Goal: Understand process/instructions: Learn how to perform a task or action

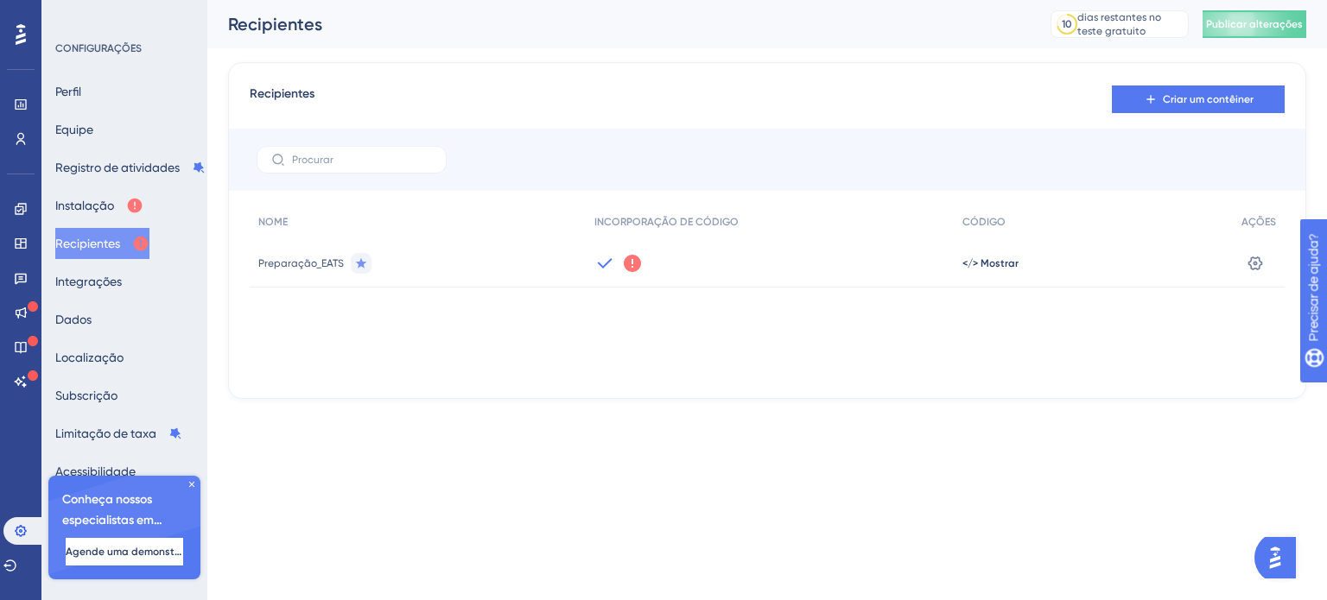
click at [636, 263] on icon at bounding box center [632, 263] width 17 height 17
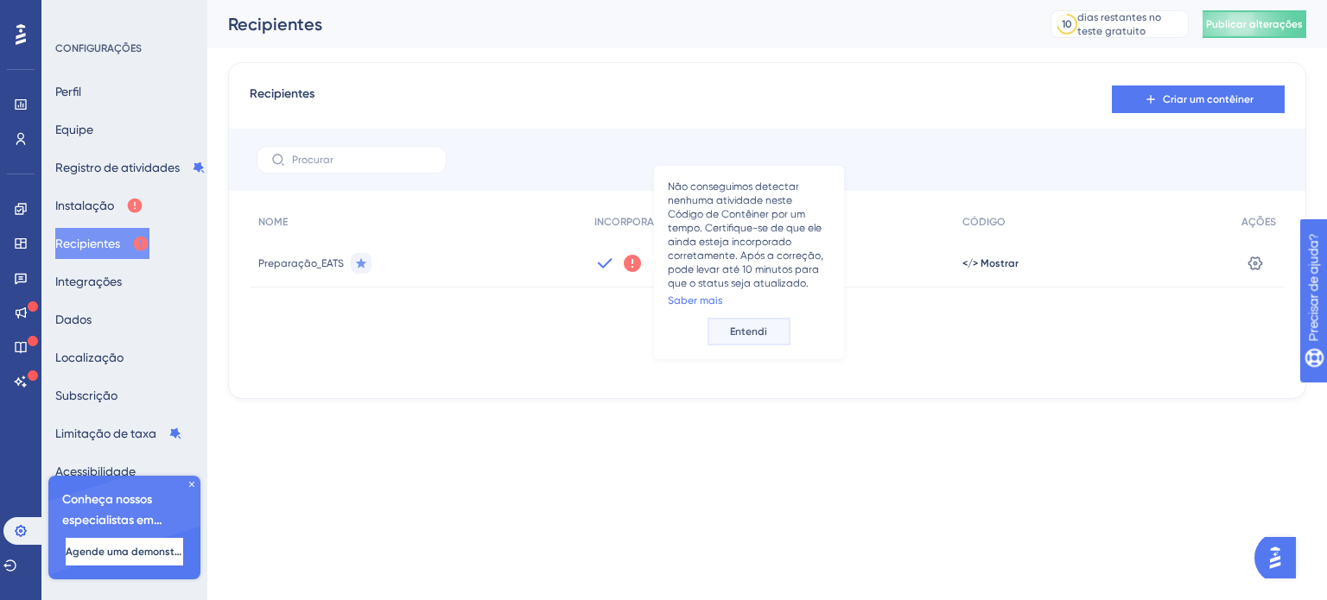
click at [755, 332] on font "Entendi" at bounding box center [748, 332] width 37 height 12
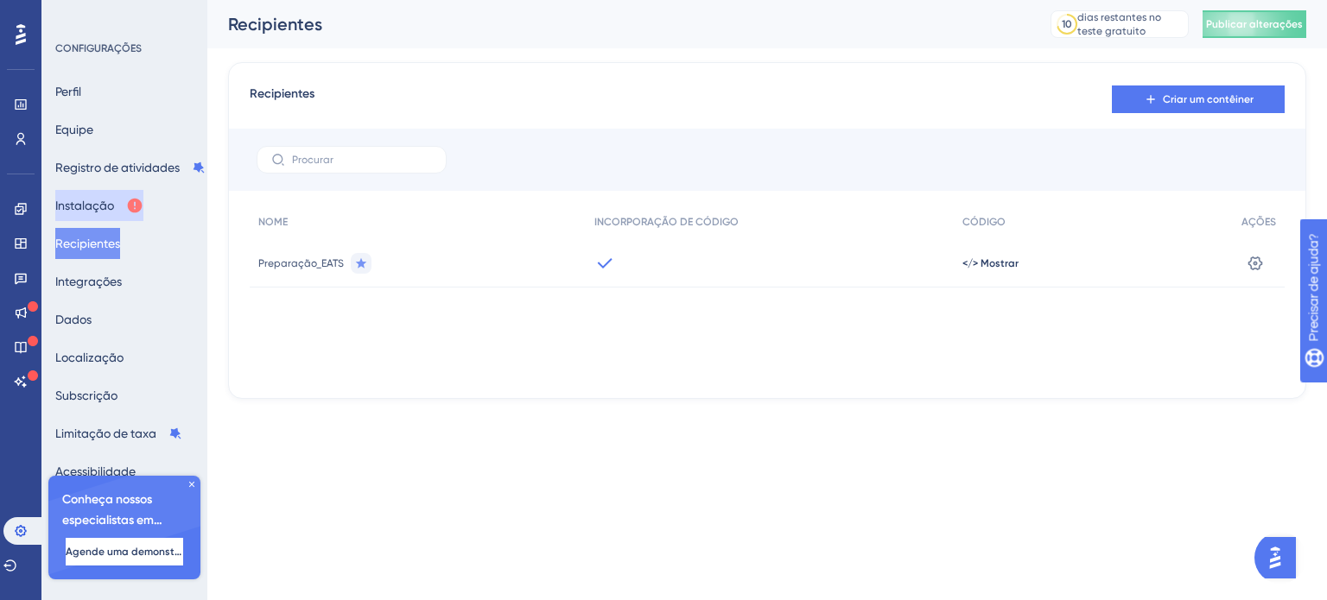
click at [92, 206] on font "Instalação" at bounding box center [84, 206] width 59 height 14
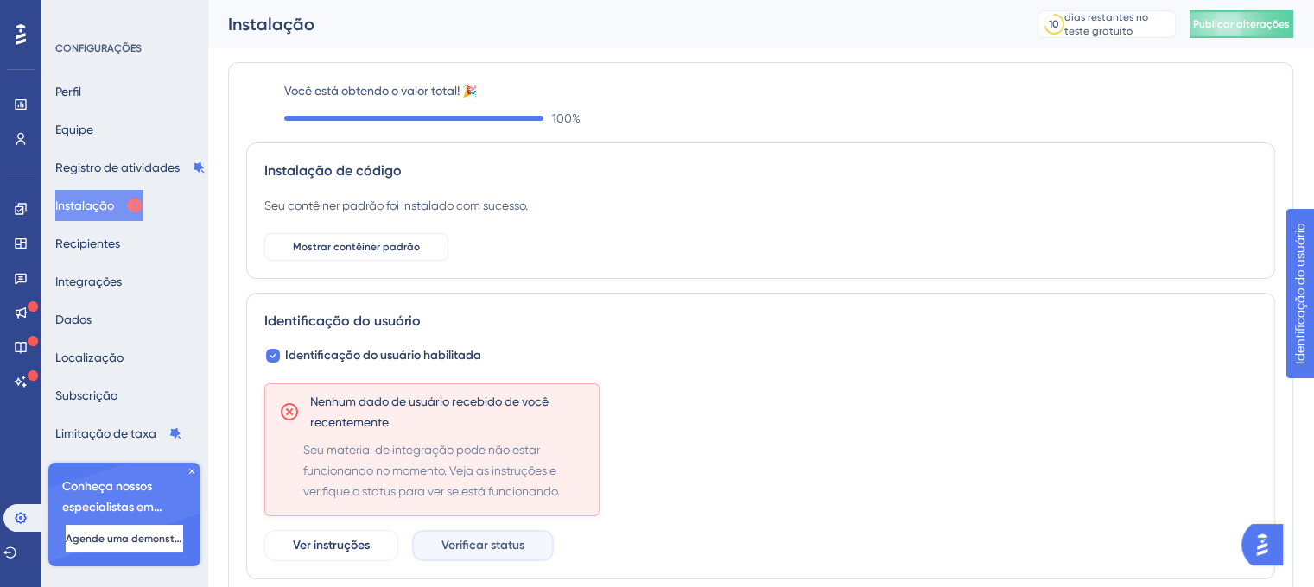
click at [507, 532] on button "Verificar status" at bounding box center [483, 545] width 142 height 31
click at [451, 540] on font "Verificar status" at bounding box center [482, 545] width 83 height 15
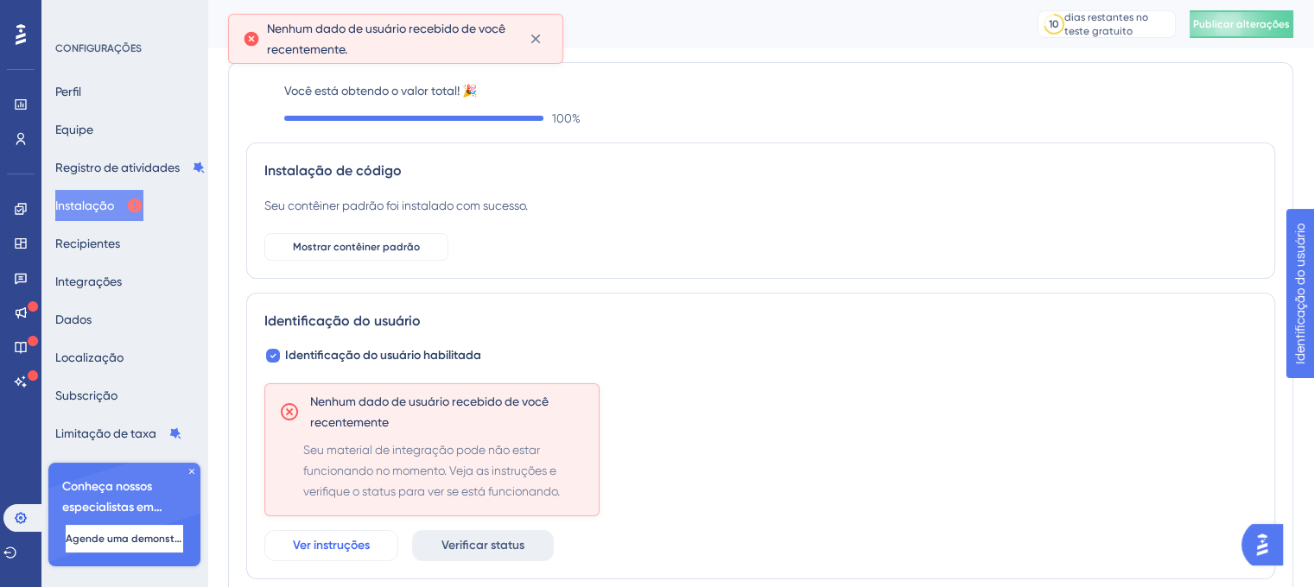
click at [375, 549] on button "Ver instruções" at bounding box center [331, 545] width 134 height 31
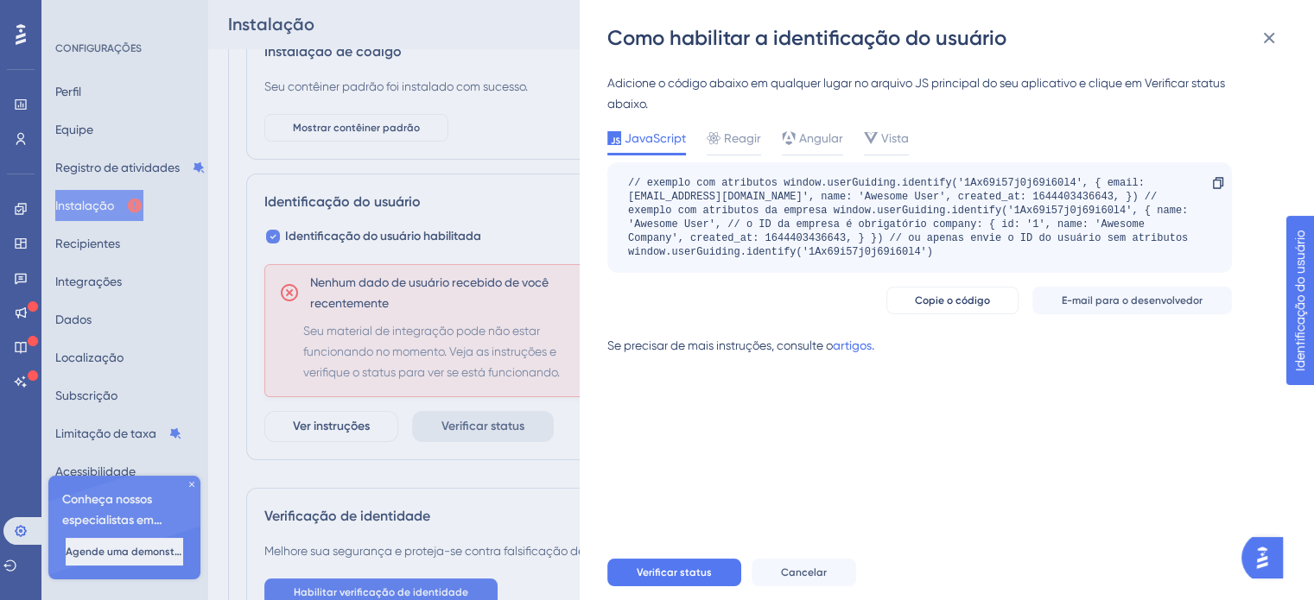
scroll to position [256, 0]
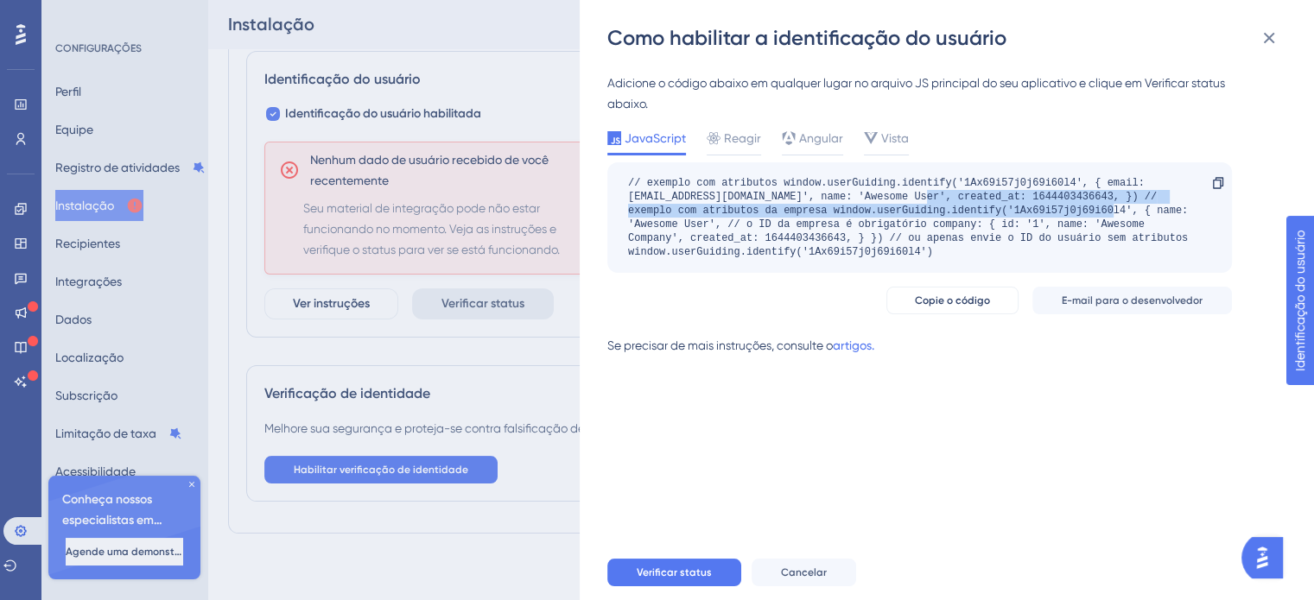
drag, startPoint x: 931, startPoint y: 193, endPoint x: 1109, endPoint y: 206, distance: 178.5
click at [1109, 206] on font "// exemplo com atributos window.userGuiding.identify('1Ax69i57j0j69i60l4', { em…" at bounding box center [911, 217] width 566 height 81
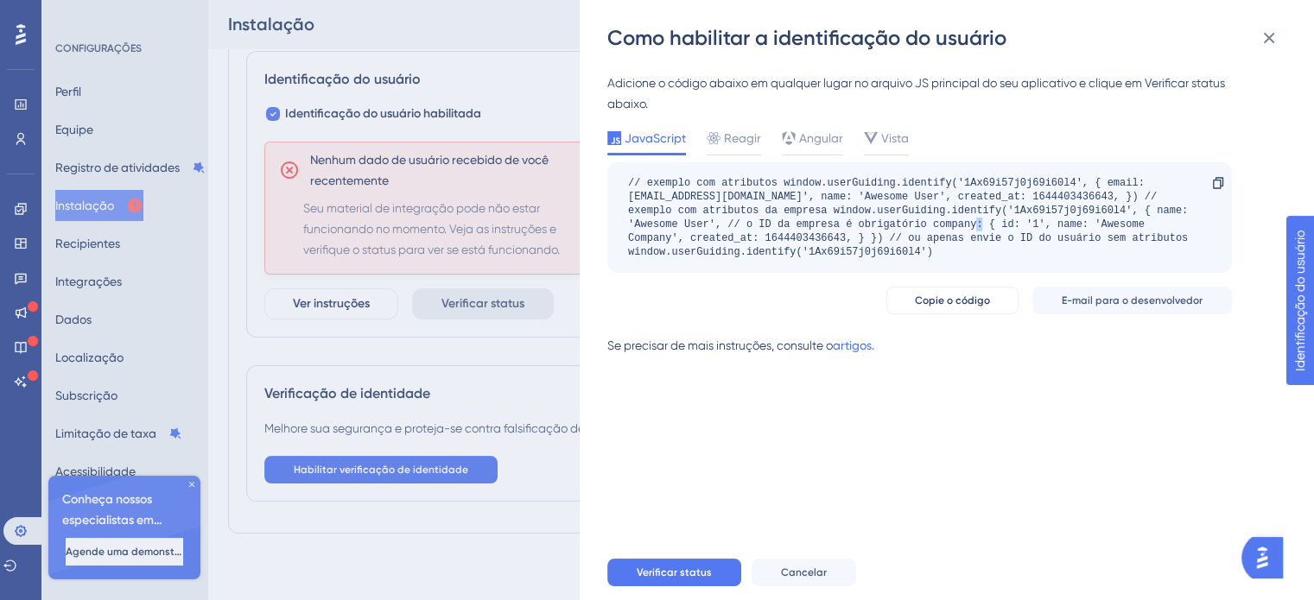
drag, startPoint x: 993, startPoint y: 223, endPoint x: 972, endPoint y: 225, distance: 20.9
click at [987, 224] on font "// exemplo com atributos window.userGuiding.identify('1Ax69i57j0j69i60l4', { em…" at bounding box center [911, 217] width 566 height 81
drag, startPoint x: 957, startPoint y: 196, endPoint x: 1038, endPoint y: 193, distance: 80.4
click at [1038, 193] on font "// exemplo com atributos window.userGuiding.identify('1Ax69i57j0j69i60l4', { em…" at bounding box center [911, 217] width 566 height 81
drag, startPoint x: 885, startPoint y: 197, endPoint x: 978, endPoint y: 194, distance: 92.5
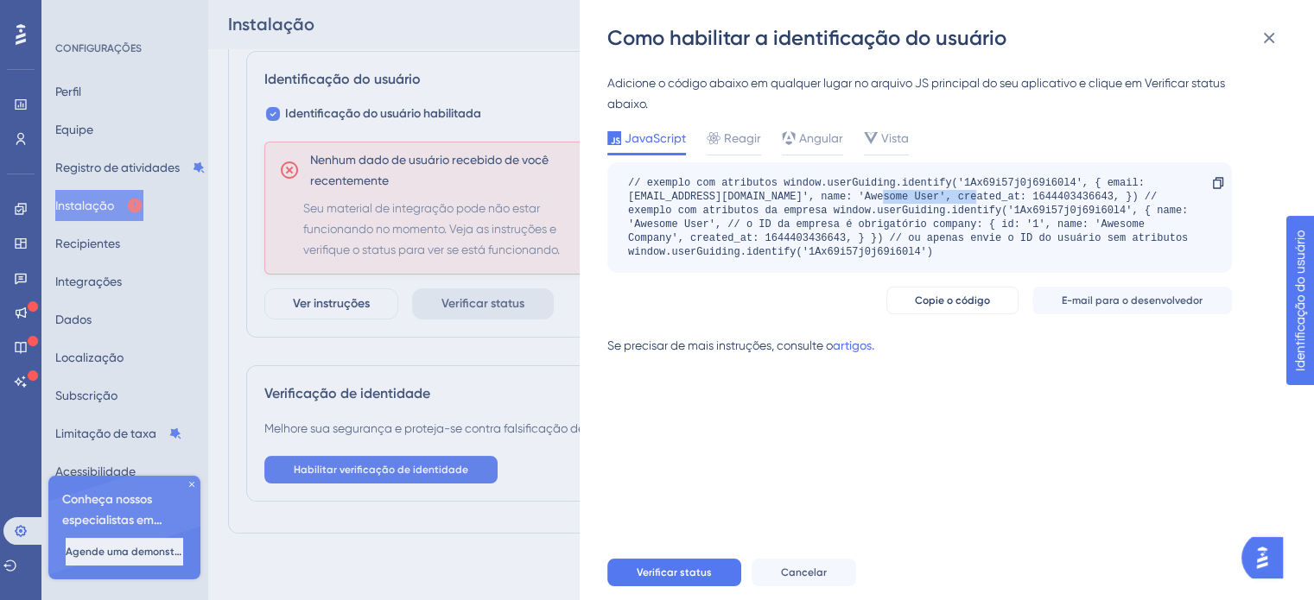
click at [978, 194] on font "// exemplo com atributos window.userGuiding.identify('1Ax69i57j0j69i60l4', { em…" at bounding box center [911, 217] width 566 height 81
click at [742, 140] on font "Reagir" at bounding box center [742, 138] width 37 height 14
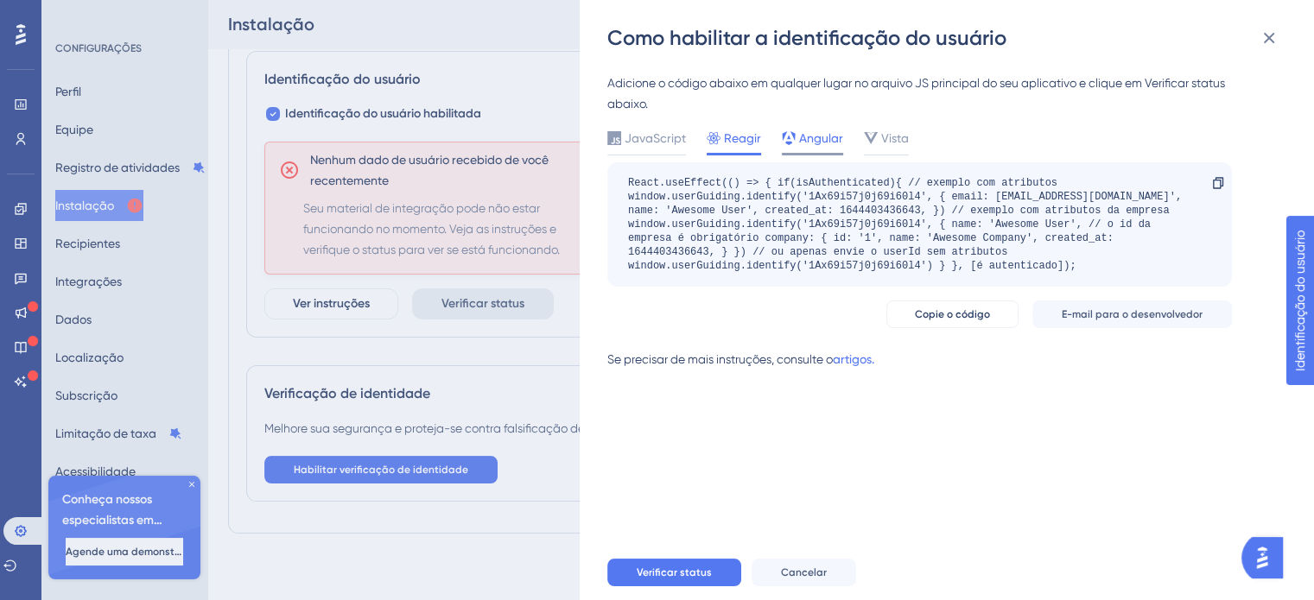
click at [802, 136] on font "Angular" at bounding box center [821, 138] width 44 height 14
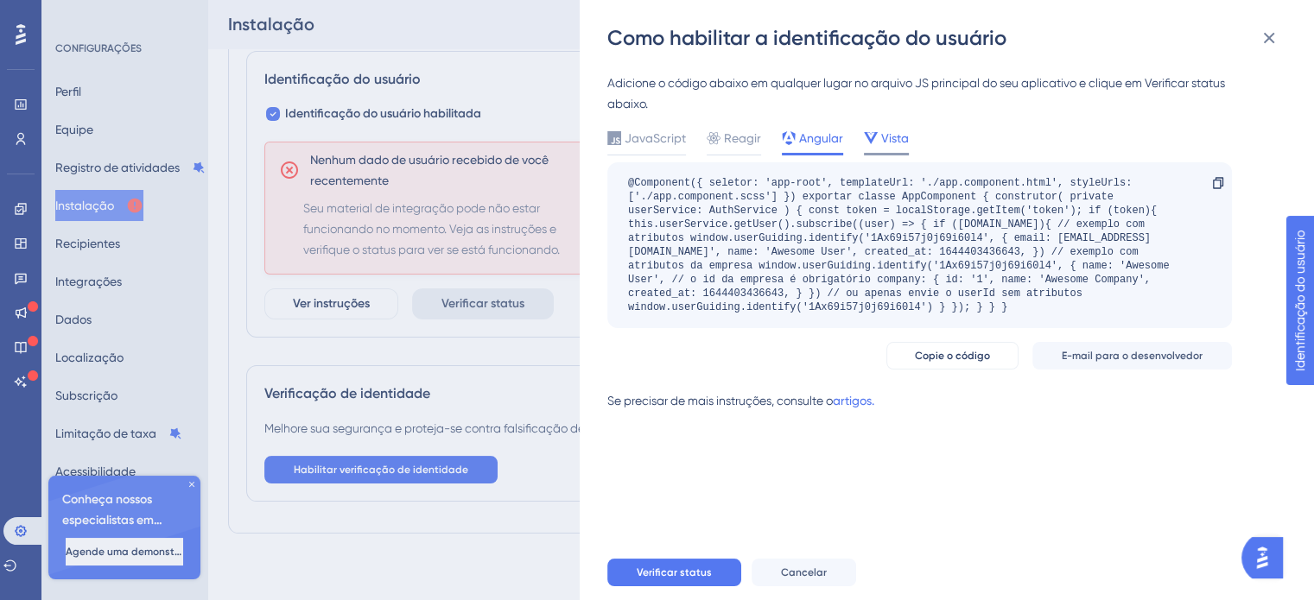
click at [867, 141] on icon at bounding box center [871, 138] width 14 height 12
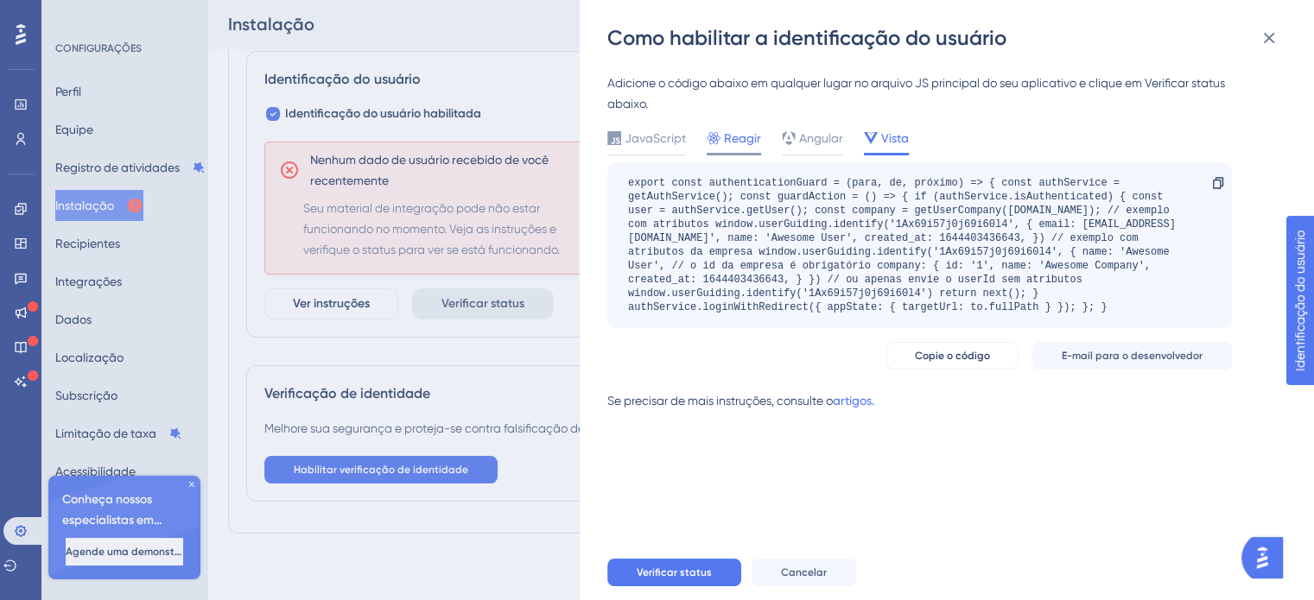
click at [752, 148] on span "Reagir" at bounding box center [742, 138] width 37 height 21
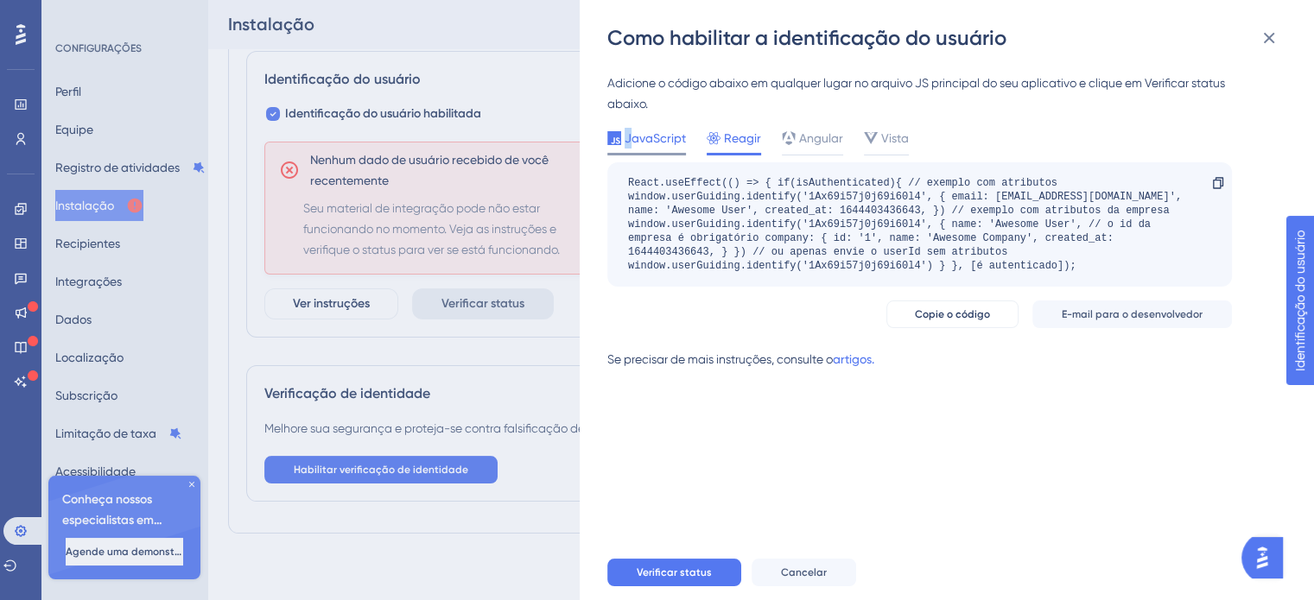
click at [628, 132] on font "JavaScript" at bounding box center [655, 138] width 61 height 14
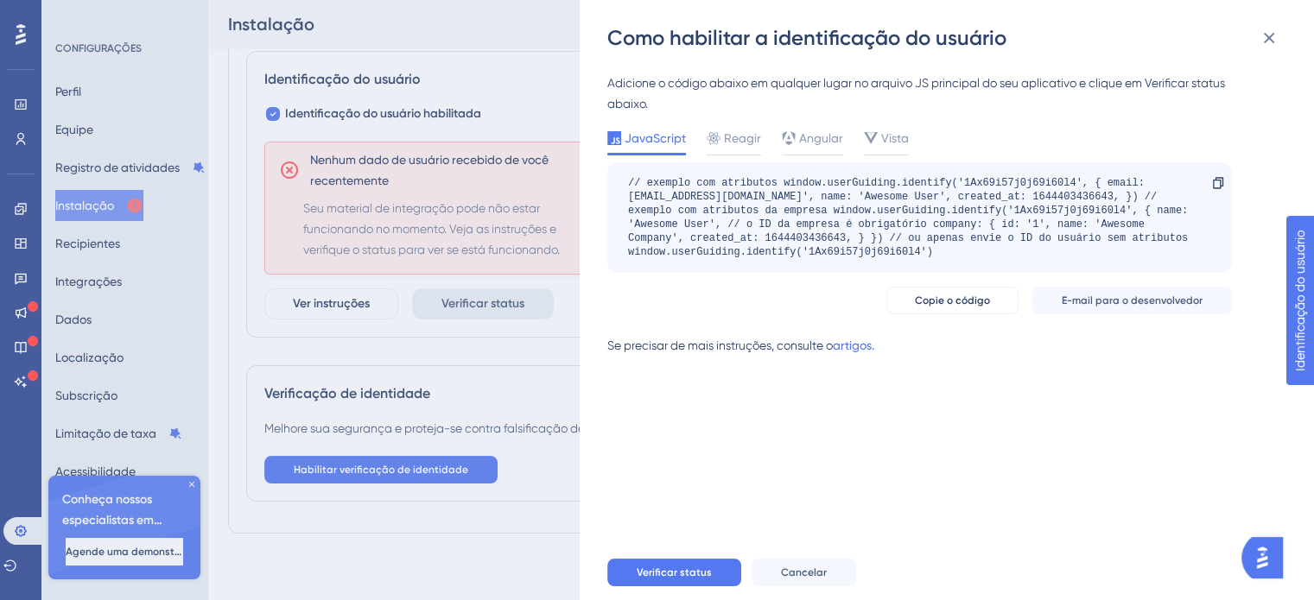
click at [650, 132] on font "JavaScript" at bounding box center [655, 138] width 61 height 14
click at [749, 148] on span "Reagir" at bounding box center [742, 138] width 37 height 21
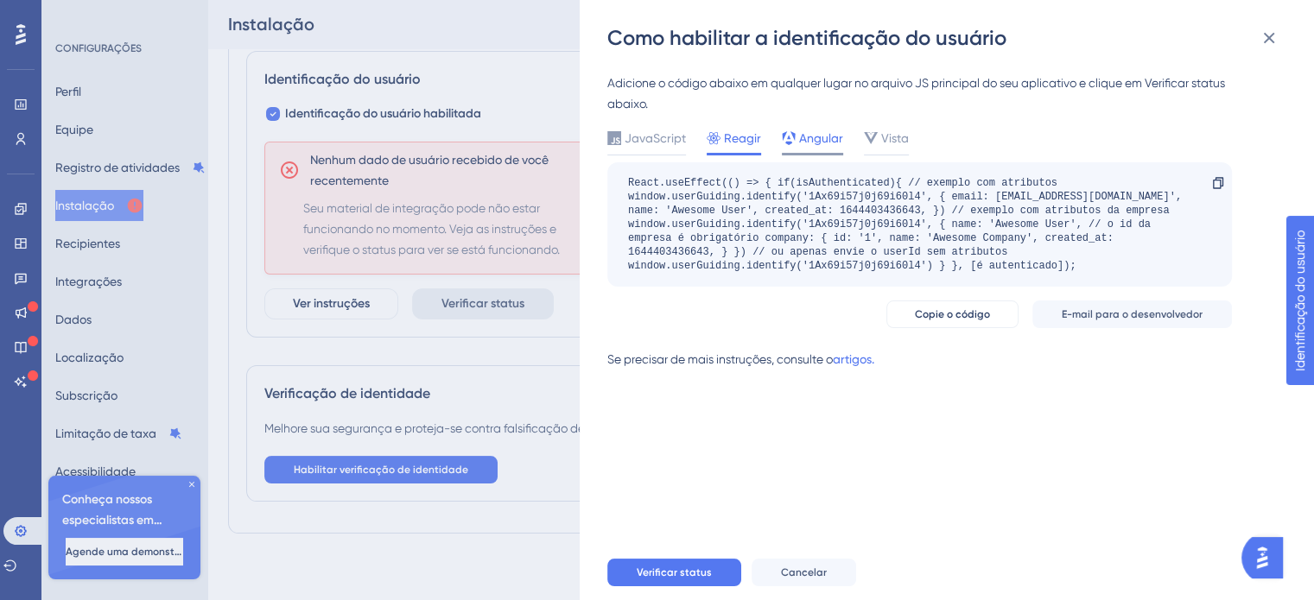
click at [803, 134] on font "Angular" at bounding box center [821, 138] width 44 height 14
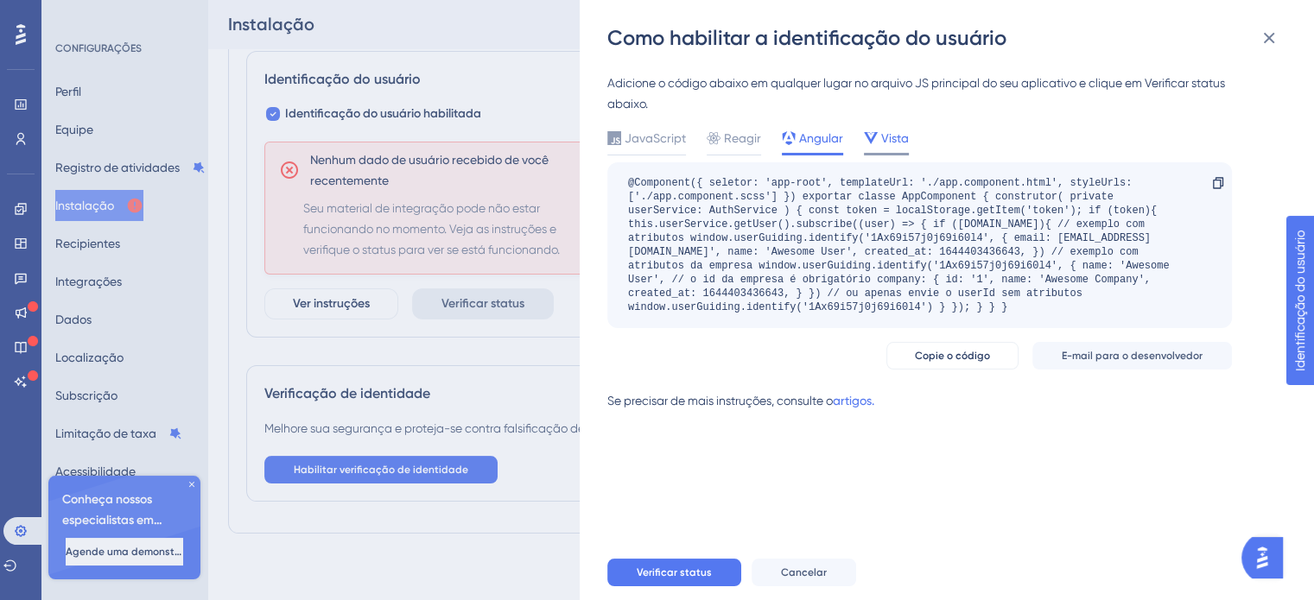
click at [881, 131] on font "Vista" at bounding box center [895, 138] width 28 height 14
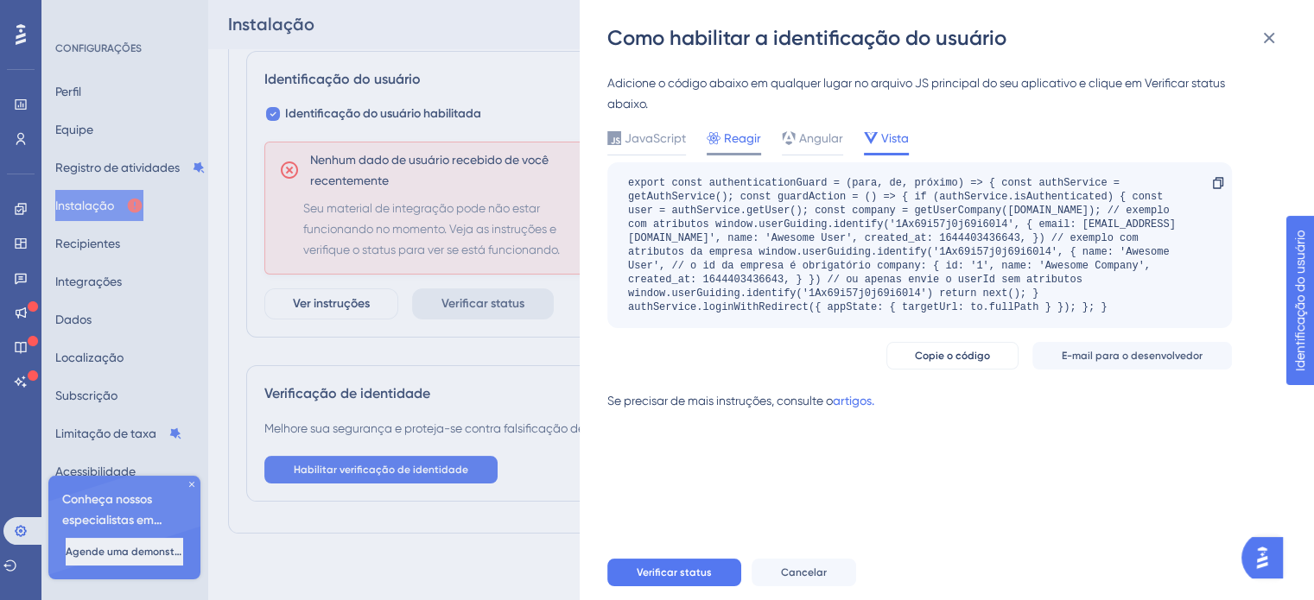
click at [744, 131] on font "Reagir" at bounding box center [742, 138] width 37 height 14
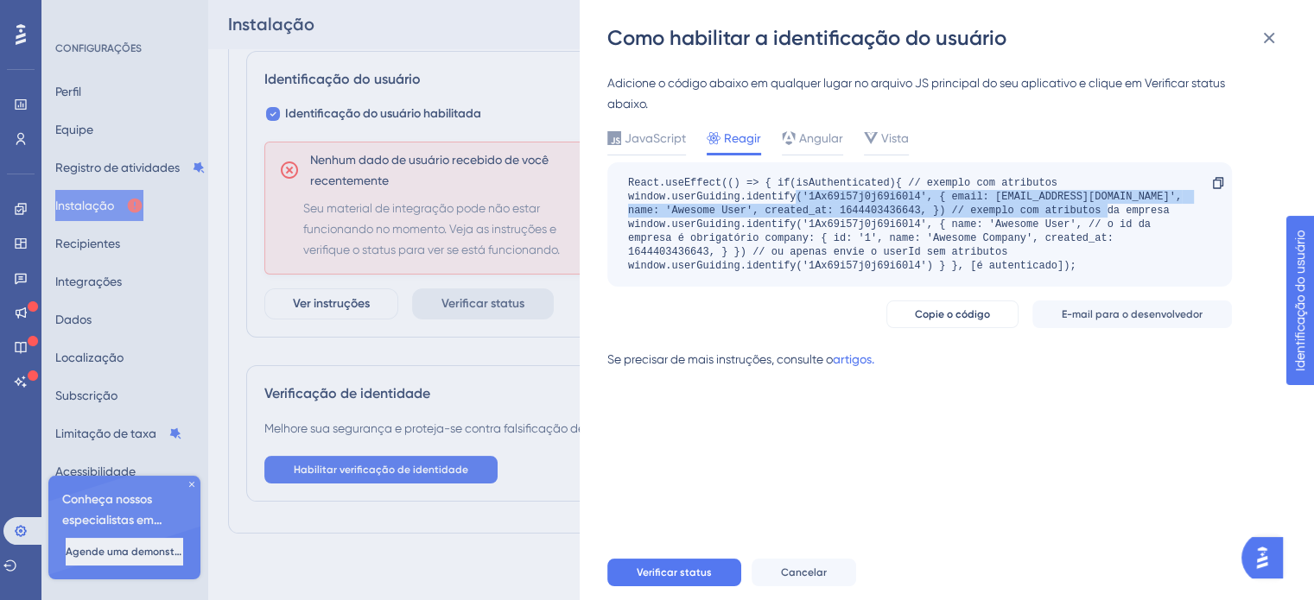
drag, startPoint x: 798, startPoint y: 194, endPoint x: 1152, endPoint y: 205, distance: 354.4
click at [1152, 205] on div "React.useEffect(() => { if(isAuthenticated){ // exemplo com atributos window.us…" at bounding box center [911, 224] width 566 height 97
click at [1179, 203] on div "React.useEffect(() => { if(isAuthenticated){ // exemplo com atributos window.us…" at bounding box center [911, 224] width 566 height 97
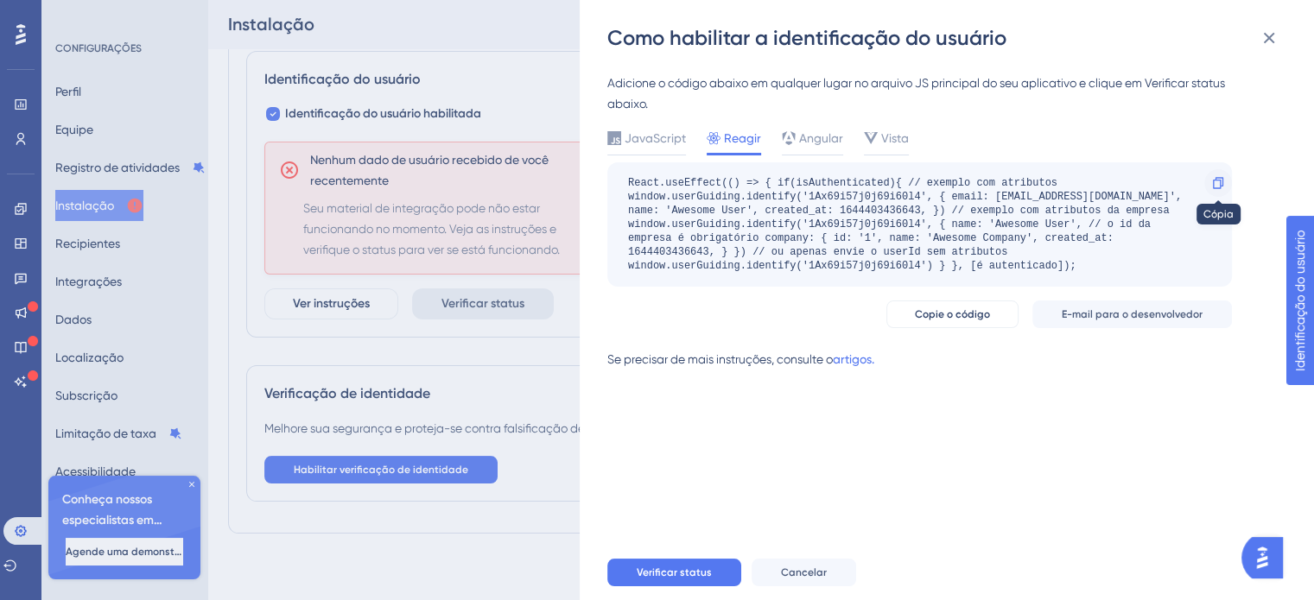
click at [1212, 183] on icon at bounding box center [1218, 183] width 14 height 14
click at [669, 137] on font "JavaScript" at bounding box center [655, 138] width 61 height 14
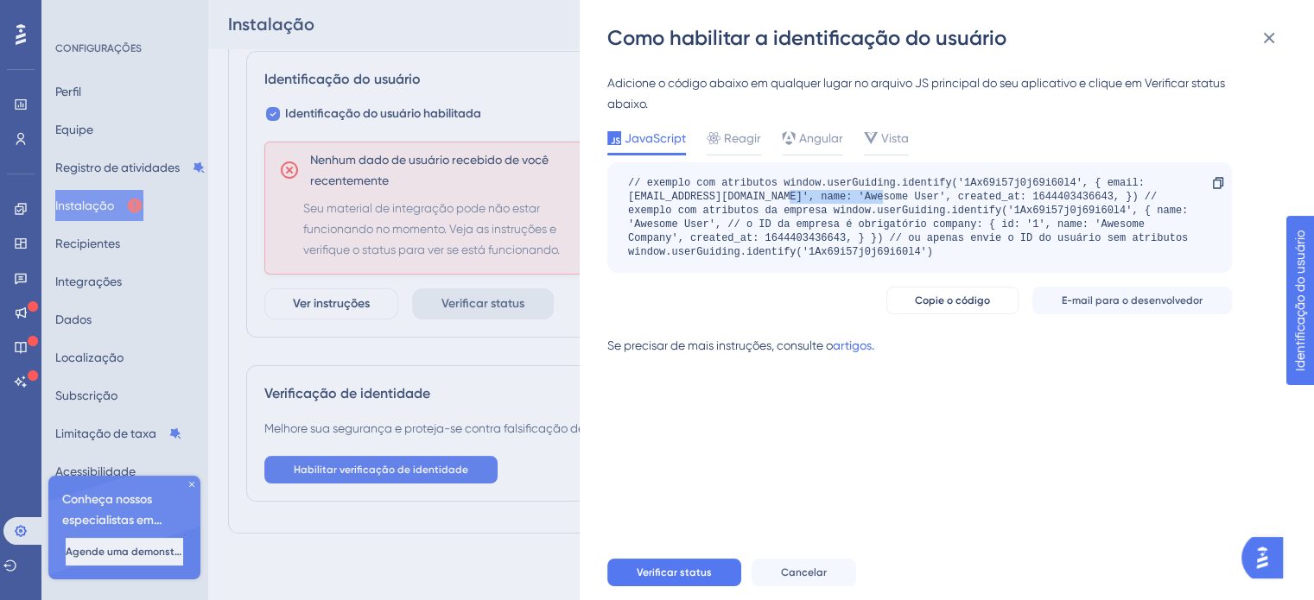
drag, startPoint x: 787, startPoint y: 193, endPoint x: 885, endPoint y: 199, distance: 97.8
click at [885, 199] on font "// exemplo com atributos window.userGuiding.identify('1Ax69i57j0j69i60l4', { em…" at bounding box center [911, 217] width 566 height 81
click at [1220, 187] on icon at bounding box center [1218, 182] width 10 height 11
